Goal: Task Accomplishment & Management: Use online tool/utility

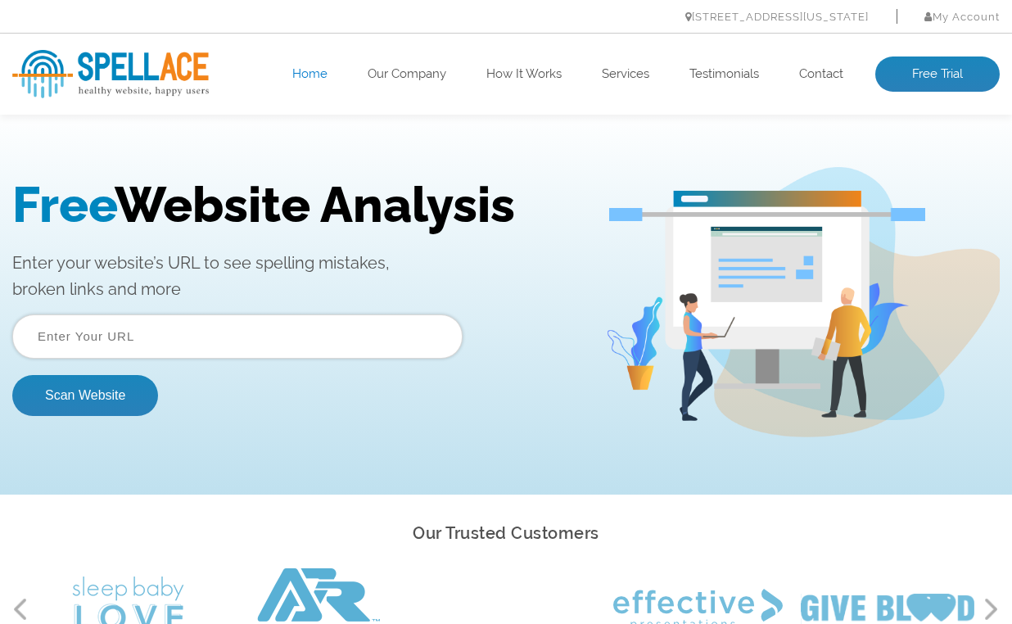
click at [196, 337] on input "text" at bounding box center [237, 336] width 450 height 44
paste input "[URL][DOMAIN_NAME]"
type input "[URL][DOMAIN_NAME]"
click at [69, 392] on button "Scan Website" at bounding box center [85, 395] width 146 height 41
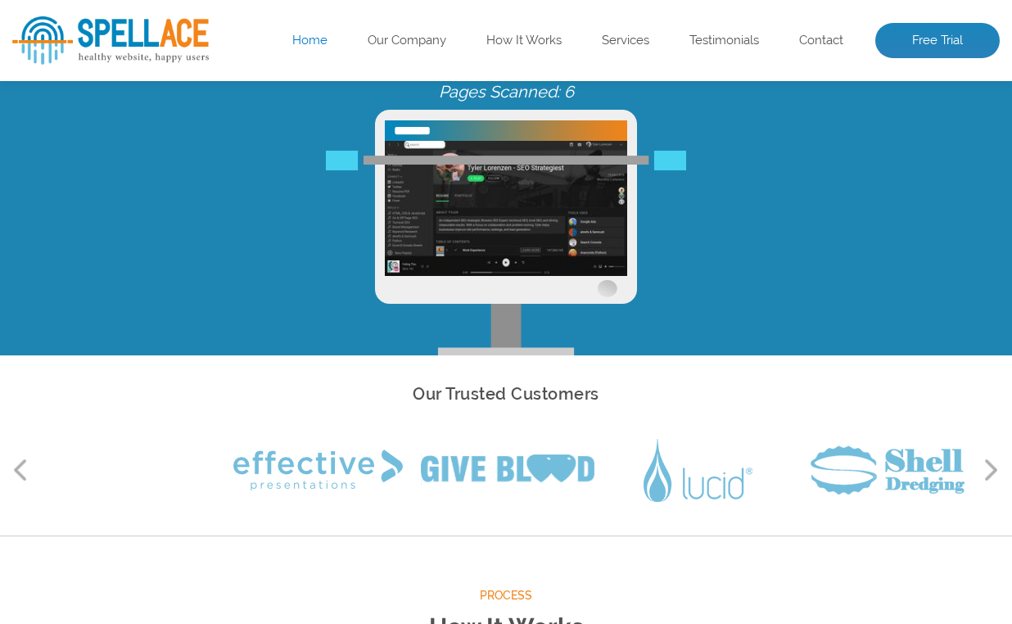
scroll to position [82, 0]
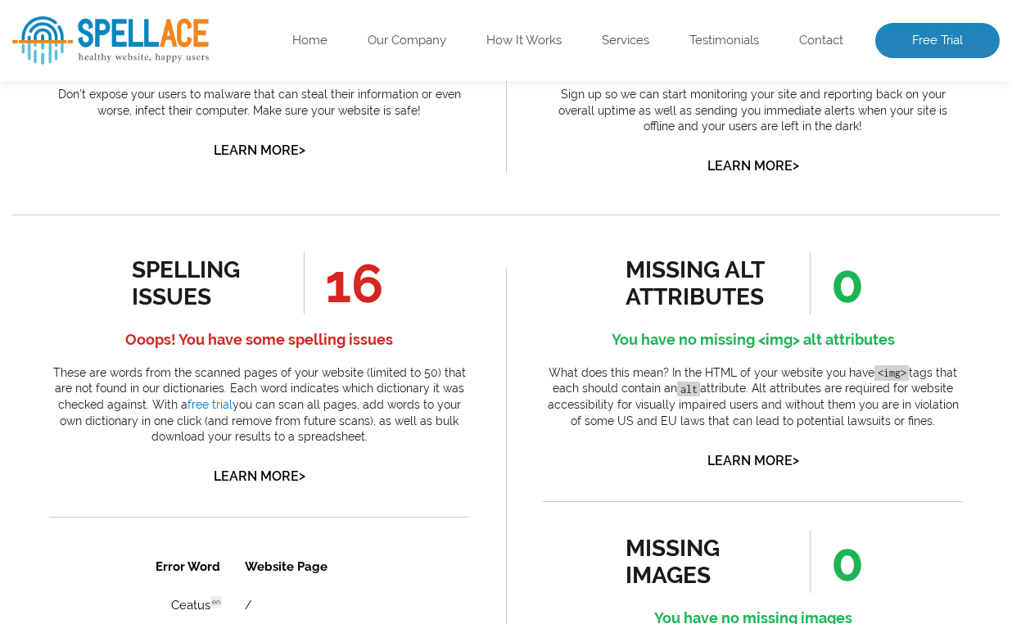
scroll to position [818, 0]
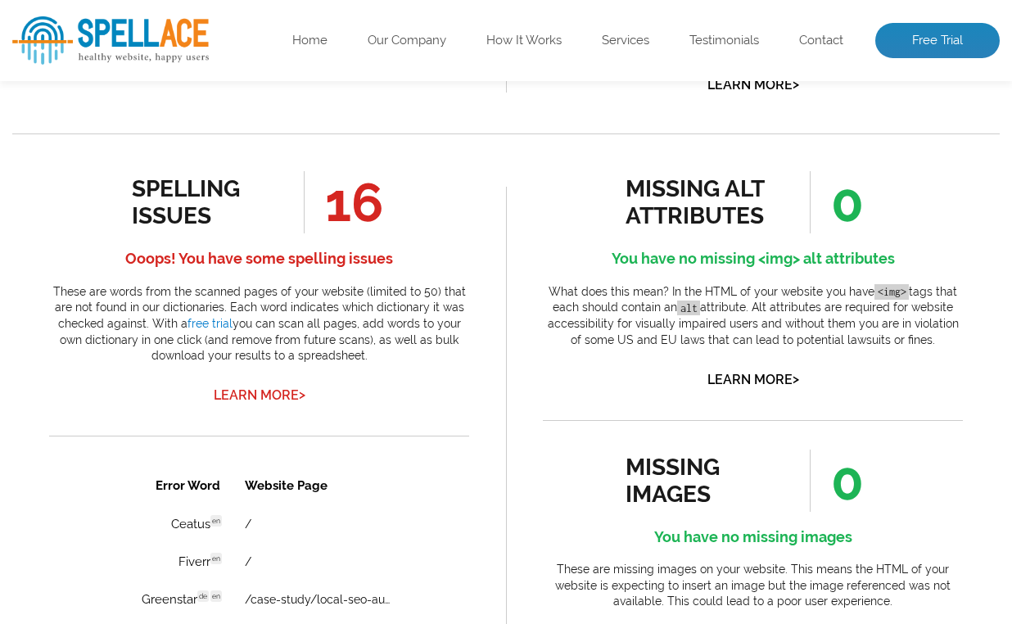
click at [273, 399] on link "Learn More >" at bounding box center [260, 395] width 92 height 16
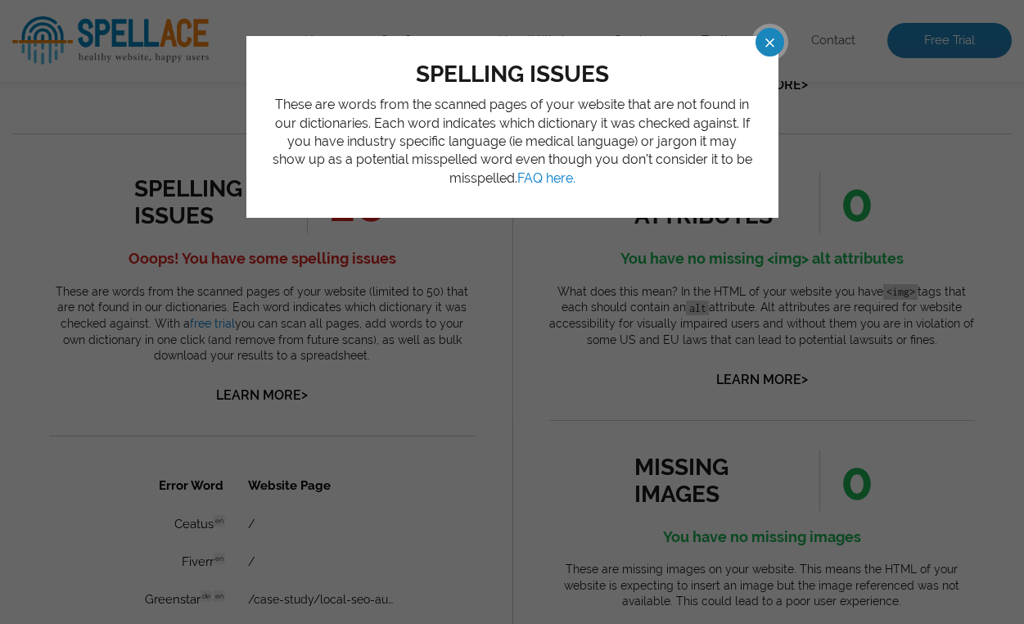
click at [770, 45] on span at bounding box center [755, 42] width 29 height 29
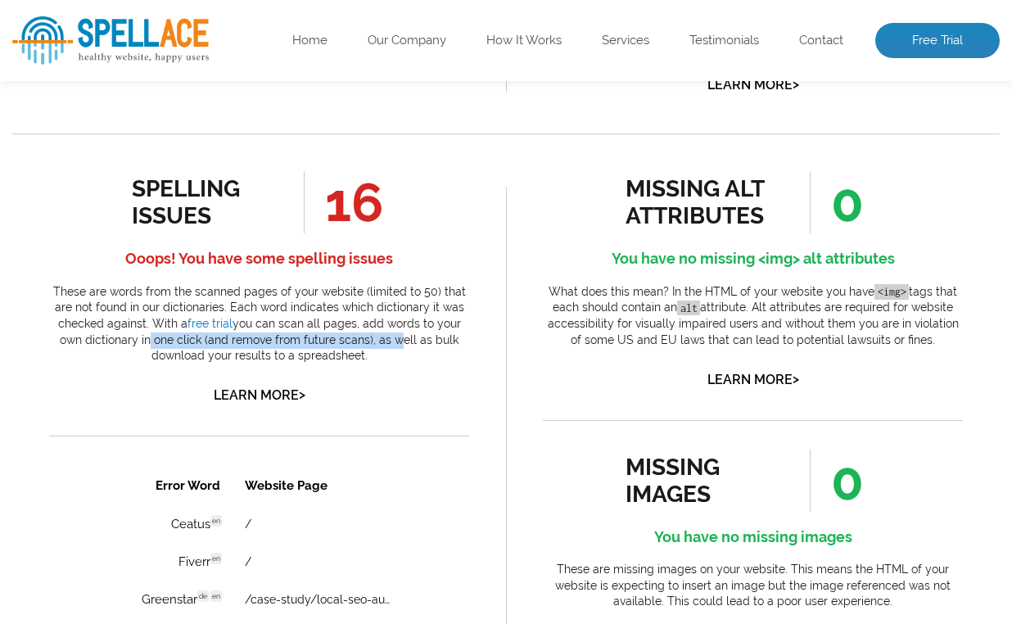
drag, startPoint x: 149, startPoint y: 336, endPoint x: 403, endPoint y: 335, distance: 253.7
click at [399, 335] on p "These are words from the scanned pages of your website (limited to 50) that are…" at bounding box center [259, 324] width 420 height 80
click at [404, 335] on p "These are words from the scanned pages of your website (limited to 50) that are…" at bounding box center [259, 324] width 420 height 80
click at [286, 349] on p "These are words from the scanned pages of your website (limited to 50) that are…" at bounding box center [259, 324] width 420 height 80
click at [204, 259] on h4 "Ooops! You have some spelling issues" at bounding box center [259, 259] width 420 height 26
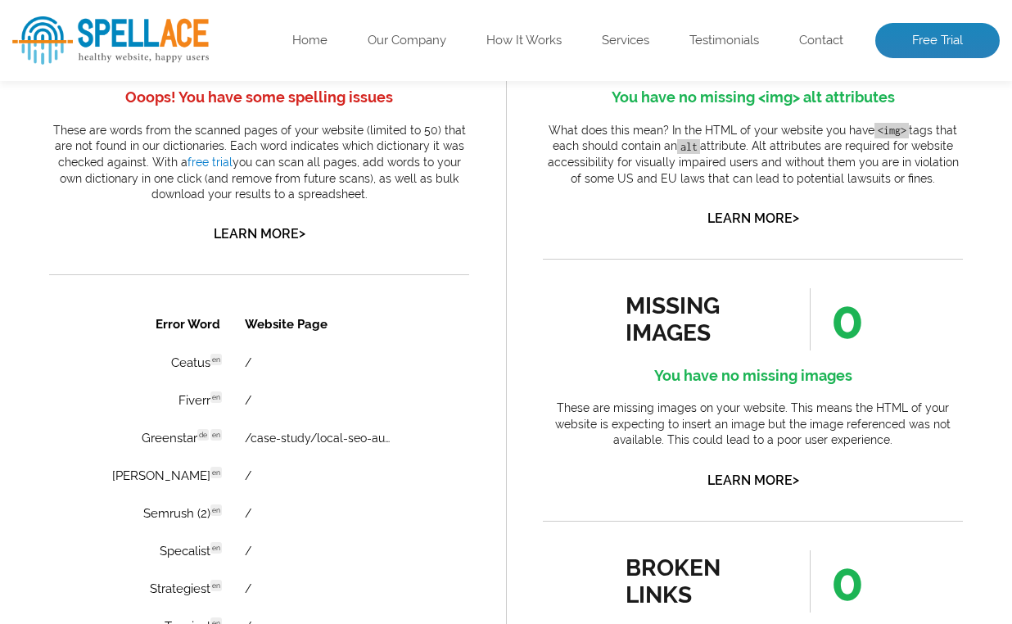
scroll to position [982, 0]
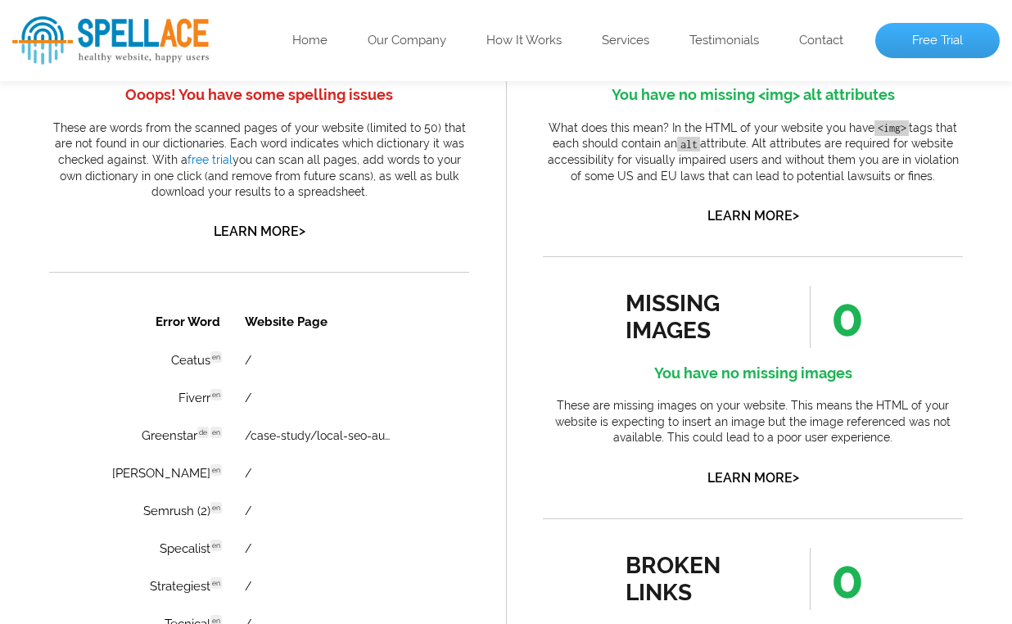
click at [944, 52] on link "Free Trial" at bounding box center [937, 41] width 124 height 36
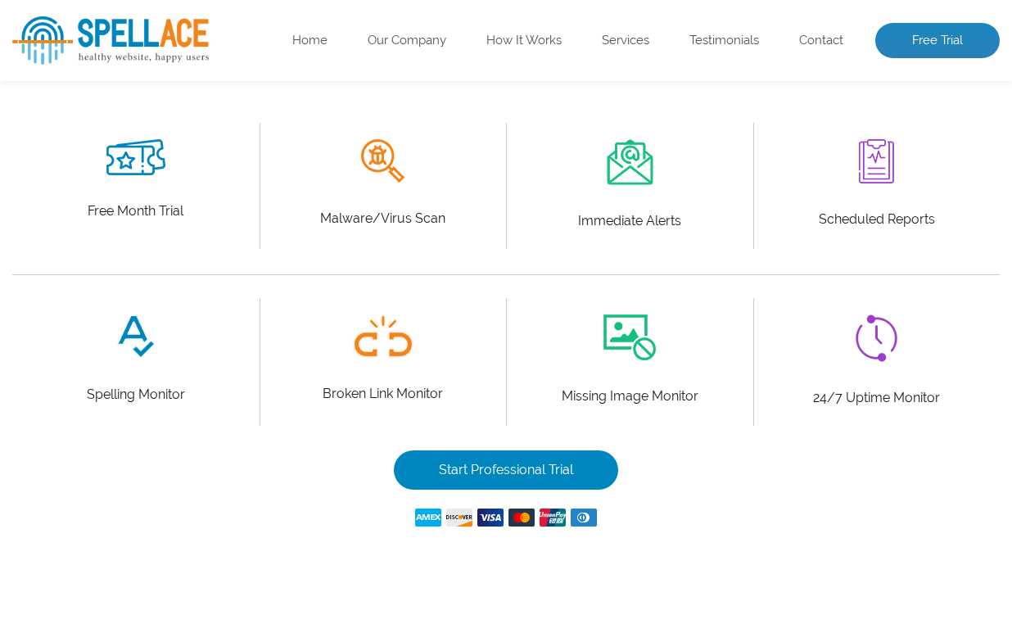
scroll to position [818, 0]
